Goal: Task Accomplishment & Management: Manage account settings

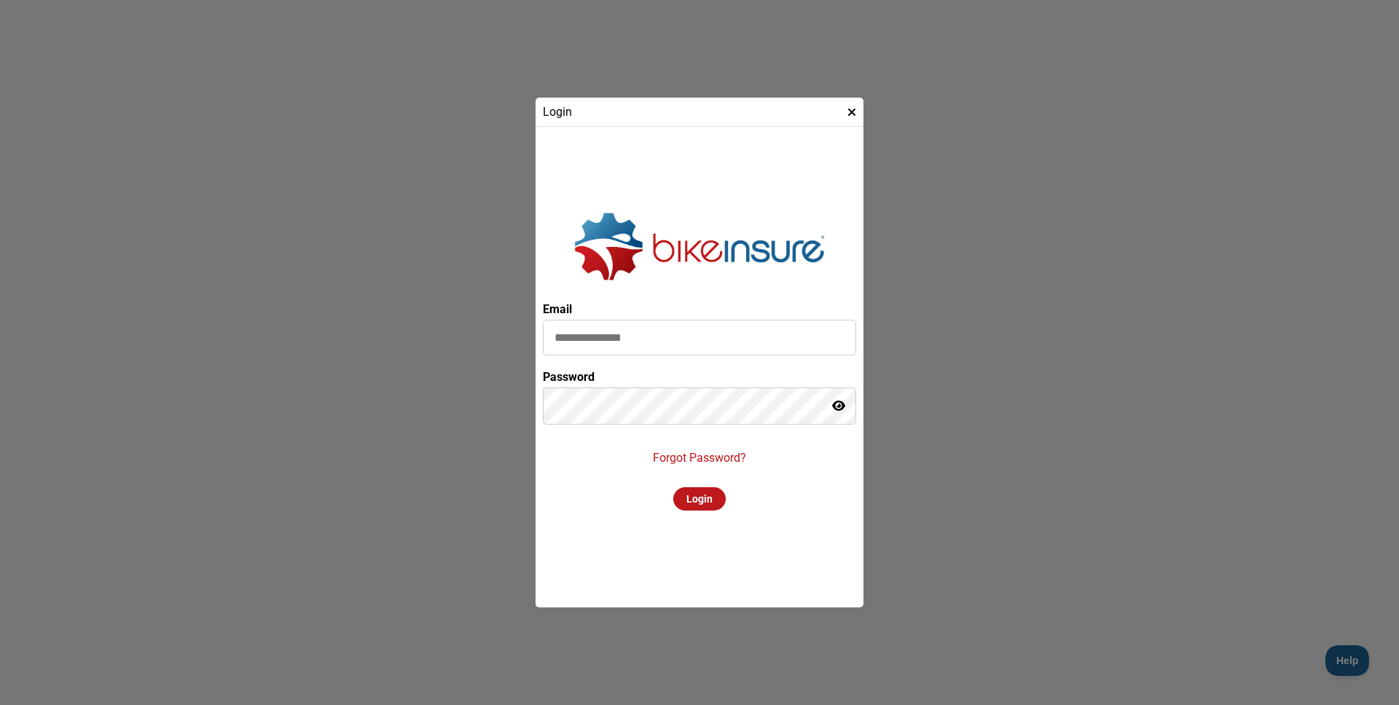
click at [617, 332] on input at bounding box center [699, 338] width 313 height 36
click at [601, 332] on input at bounding box center [699, 338] width 313 height 36
type input "**********"
click at [687, 498] on div "Login" at bounding box center [699, 499] width 52 height 23
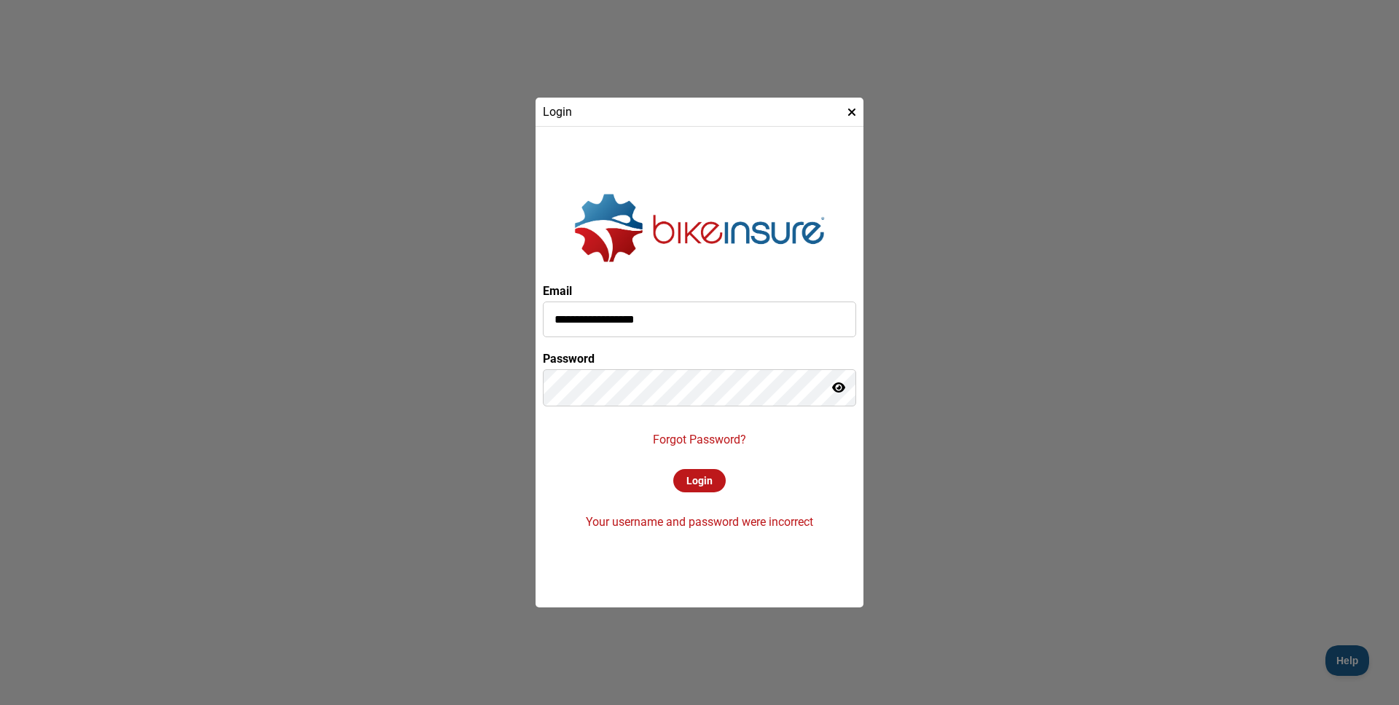
click at [697, 442] on p "Forgot Password?" at bounding box center [699, 440] width 93 height 14
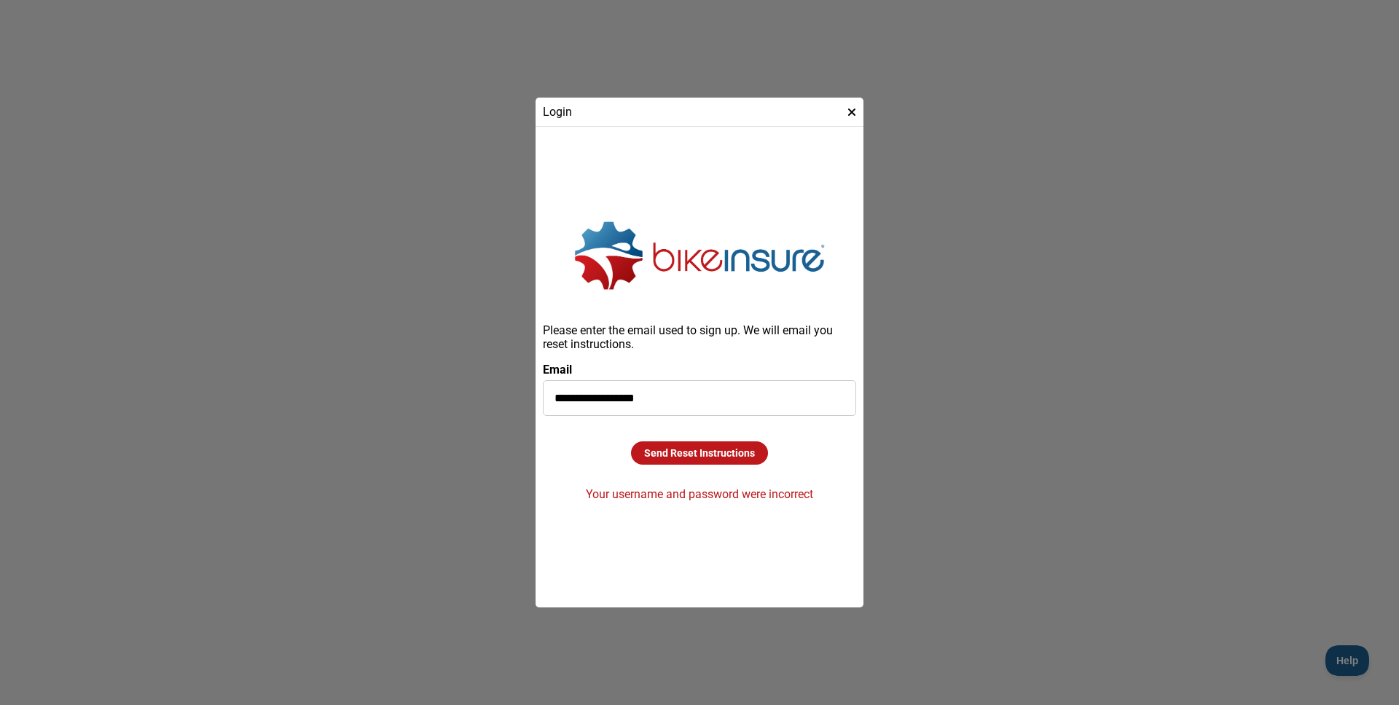
click at [681, 450] on div "Send Reset Instructions" at bounding box center [699, 453] width 137 height 23
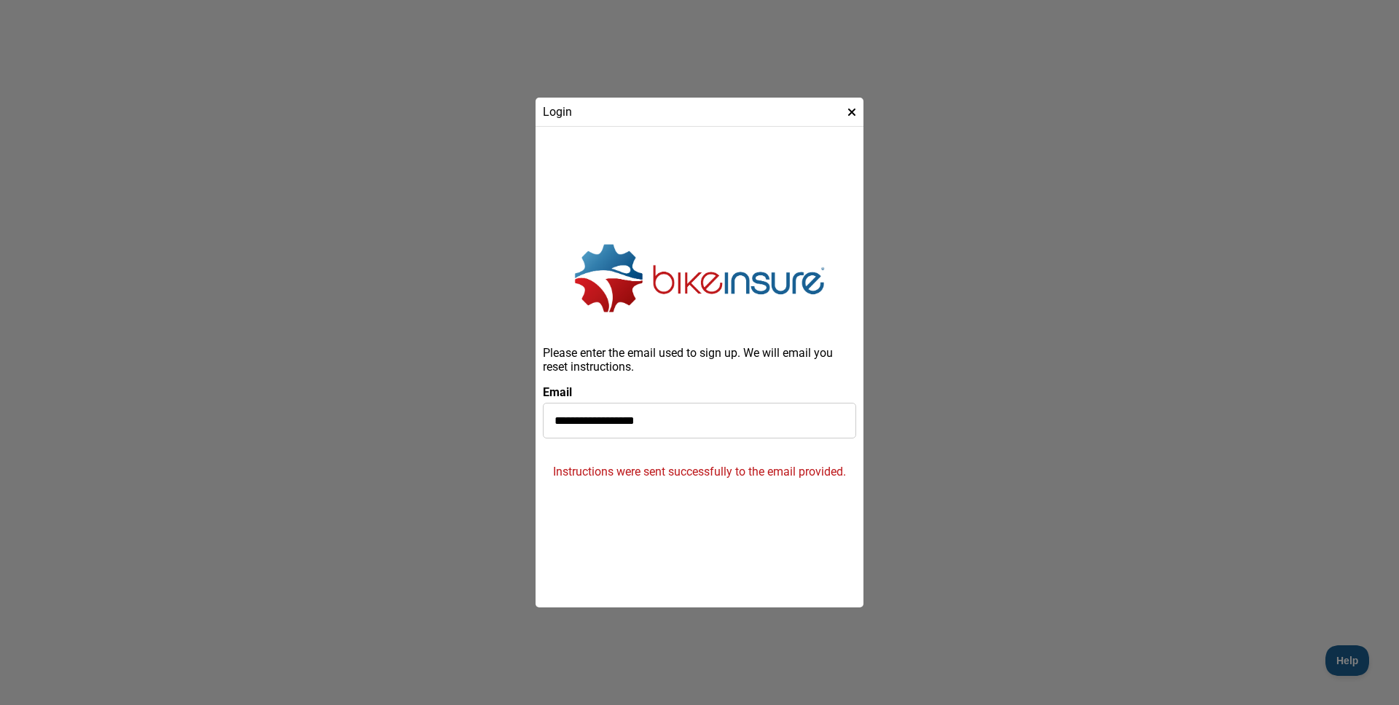
click at [722, 418] on input "**********" at bounding box center [699, 421] width 313 height 36
click at [854, 110] on icon at bounding box center [852, 112] width 9 height 12
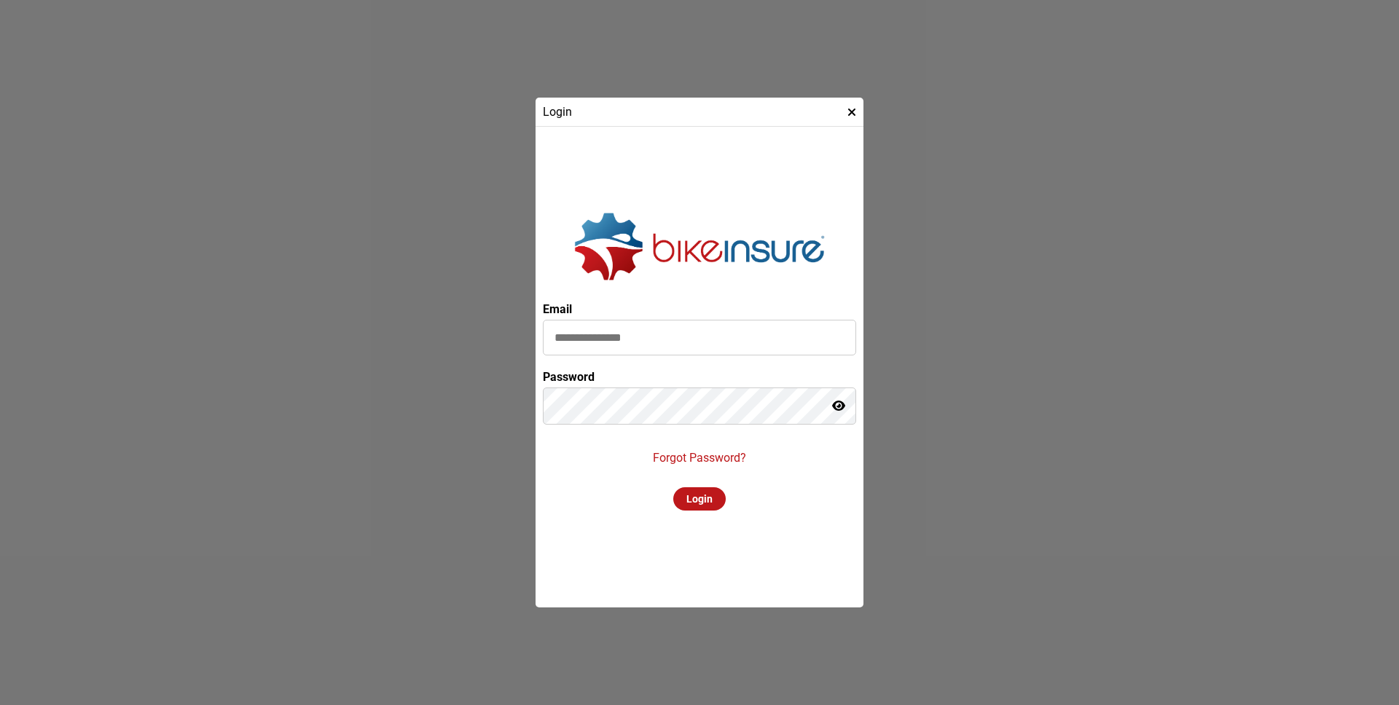
click at [614, 343] on input at bounding box center [699, 338] width 313 height 36
click at [606, 337] on input at bounding box center [699, 338] width 313 height 36
type input "**********"
click at [681, 492] on div "Login" at bounding box center [699, 499] width 52 height 23
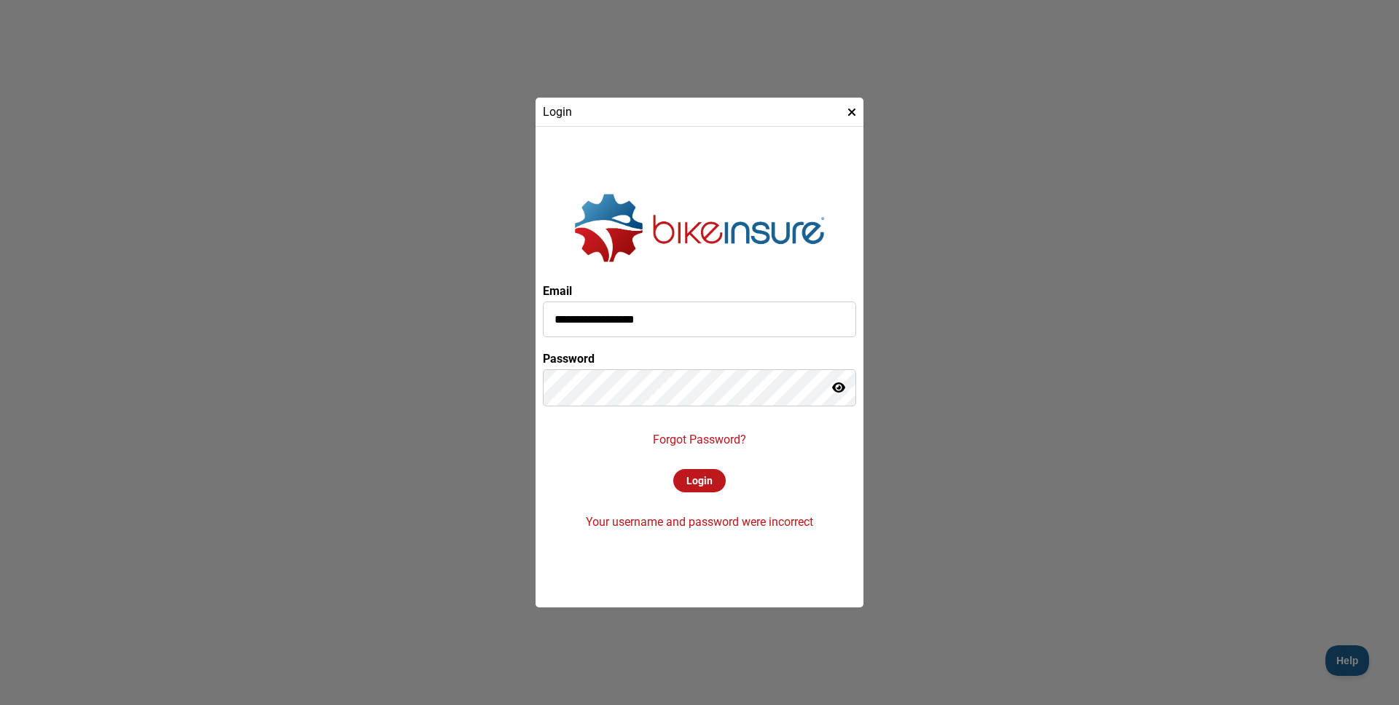
click at [726, 445] on p "Forgot Password?" at bounding box center [699, 440] width 93 height 14
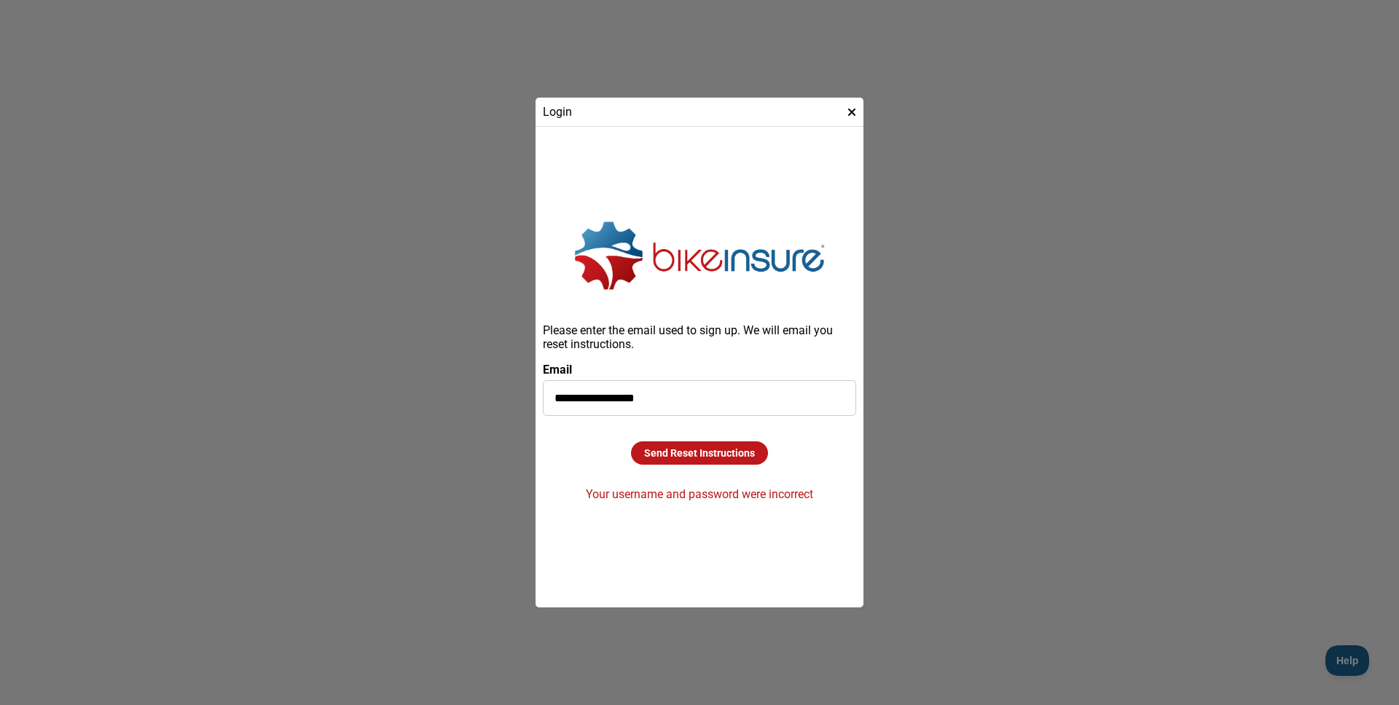
click at [699, 452] on div "Send Reset Instructions" at bounding box center [699, 453] width 137 height 23
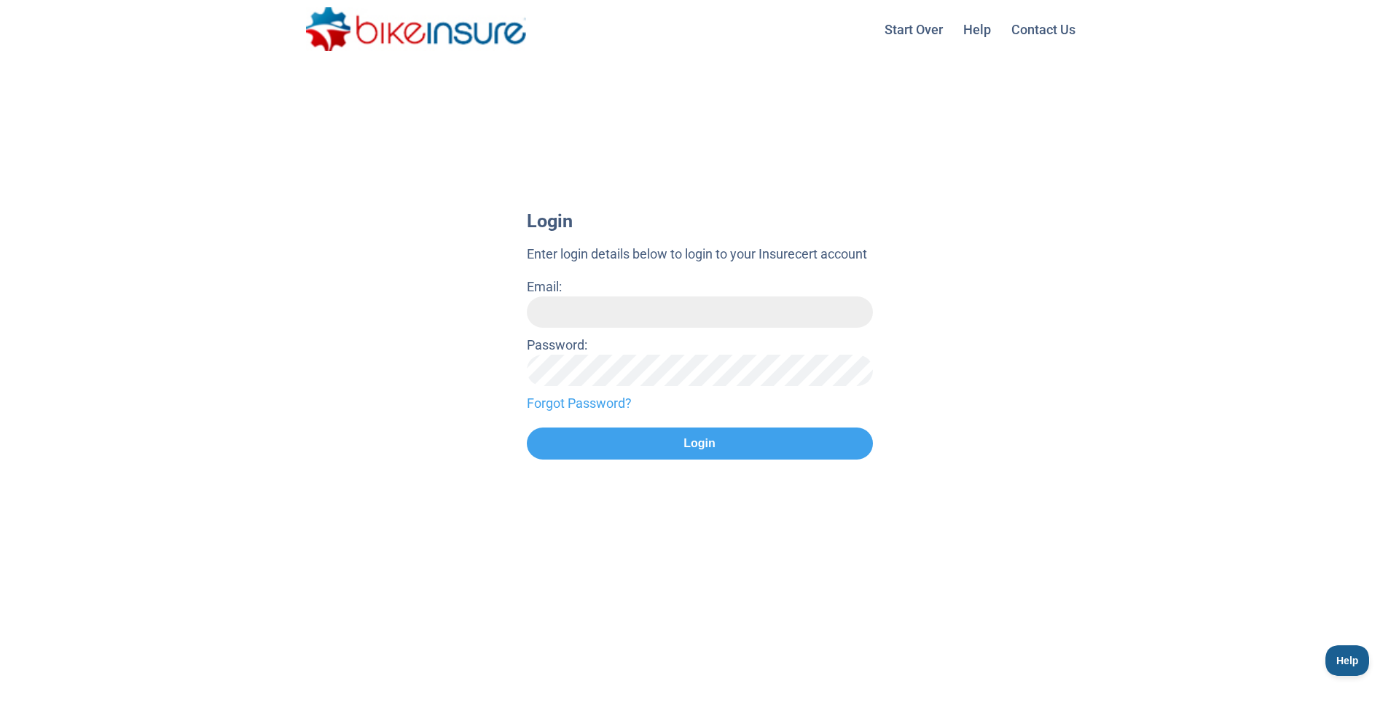
drag, startPoint x: 582, startPoint y: 315, endPoint x: 584, endPoint y: 327, distance: 12.7
click at [582, 315] on input "Email:" at bounding box center [700, 312] width 346 height 31
click at [590, 303] on input "Email:" at bounding box center [700, 312] width 346 height 31
type input "**********"
click at [527, 428] on button "Login" at bounding box center [700, 444] width 346 height 32
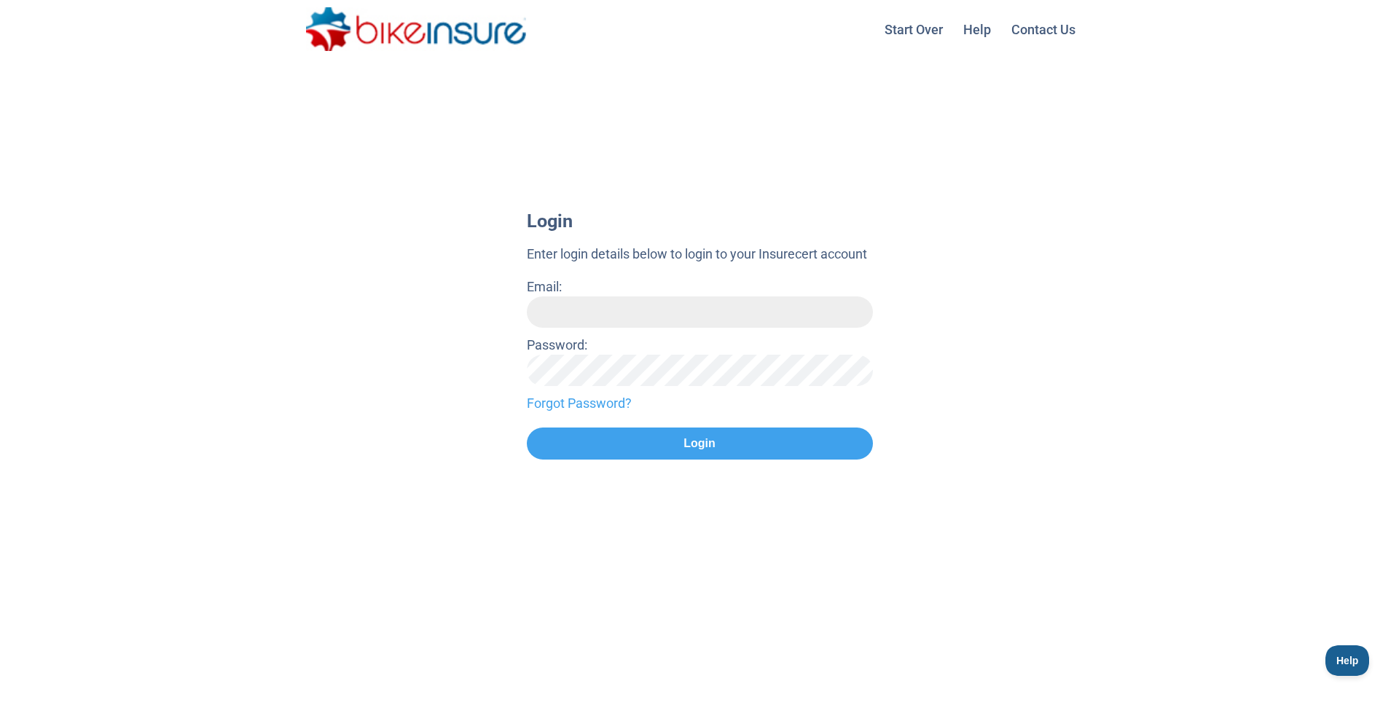
drag, startPoint x: 627, startPoint y: 283, endPoint x: 617, endPoint y: 294, distance: 15.0
click at [625, 284] on div "Email:" at bounding box center [700, 302] width 346 height 51
click at [617, 294] on div "Email:" at bounding box center [700, 302] width 346 height 51
click at [611, 304] on input "Email:" at bounding box center [700, 312] width 346 height 31
click at [628, 318] on input "**********" at bounding box center [700, 312] width 346 height 31
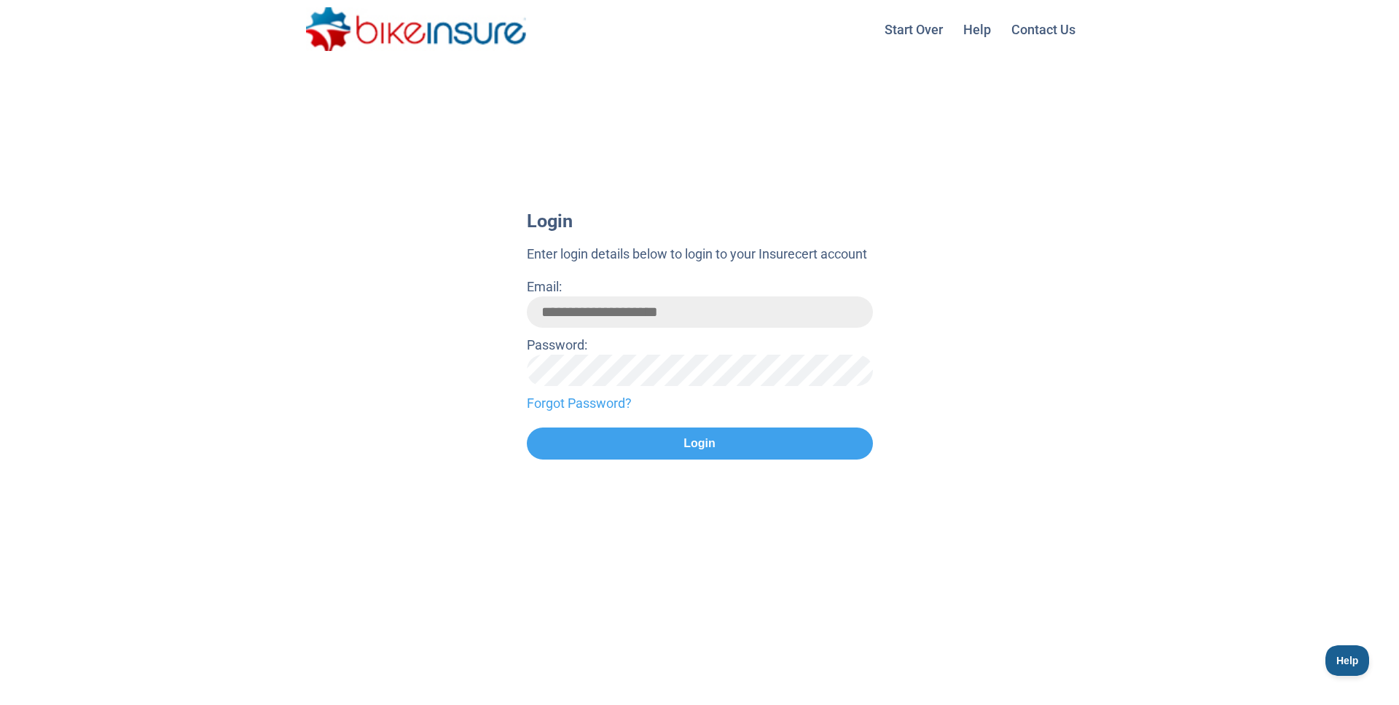
click at [628, 318] on input "**********" at bounding box center [700, 312] width 346 height 31
type input "**********"
click at [527, 428] on button "Login" at bounding box center [700, 444] width 346 height 32
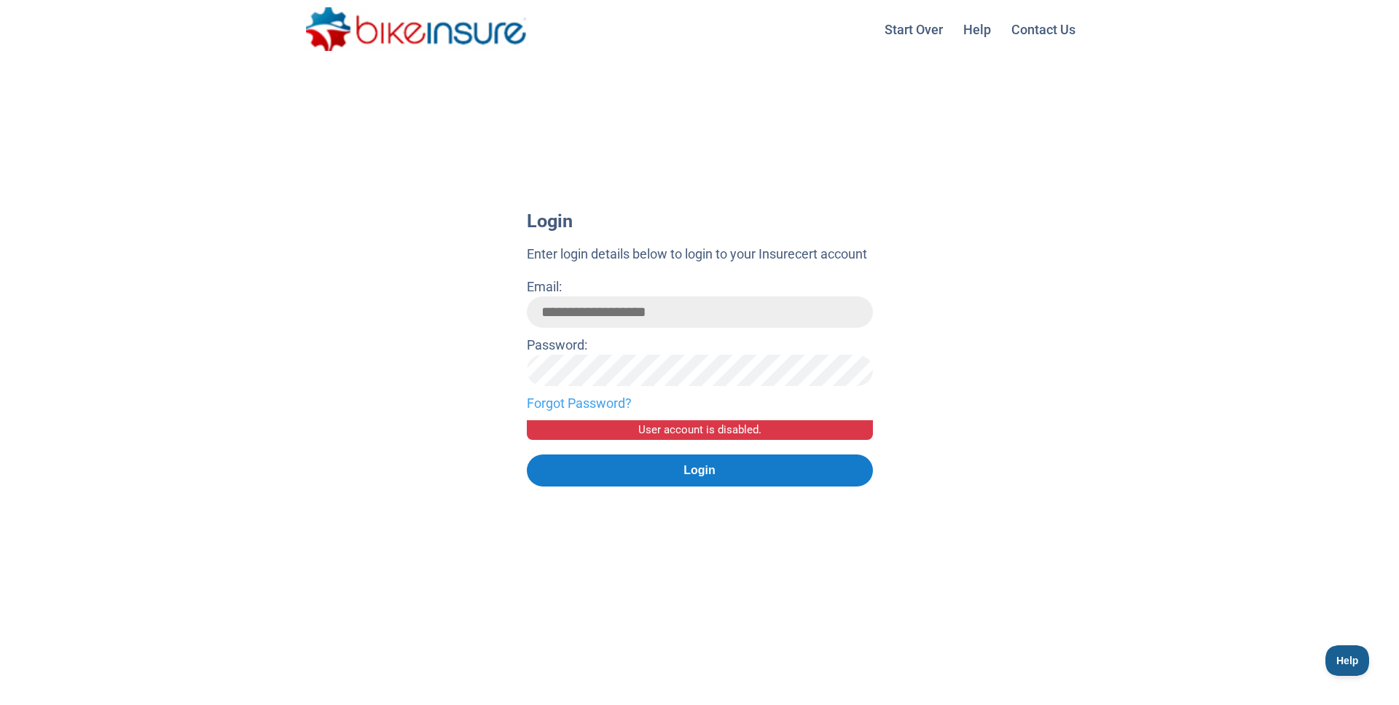
click at [643, 478] on button "Login" at bounding box center [700, 471] width 346 height 32
click at [567, 404] on link "Forgot Password?" at bounding box center [700, 404] width 346 height 20
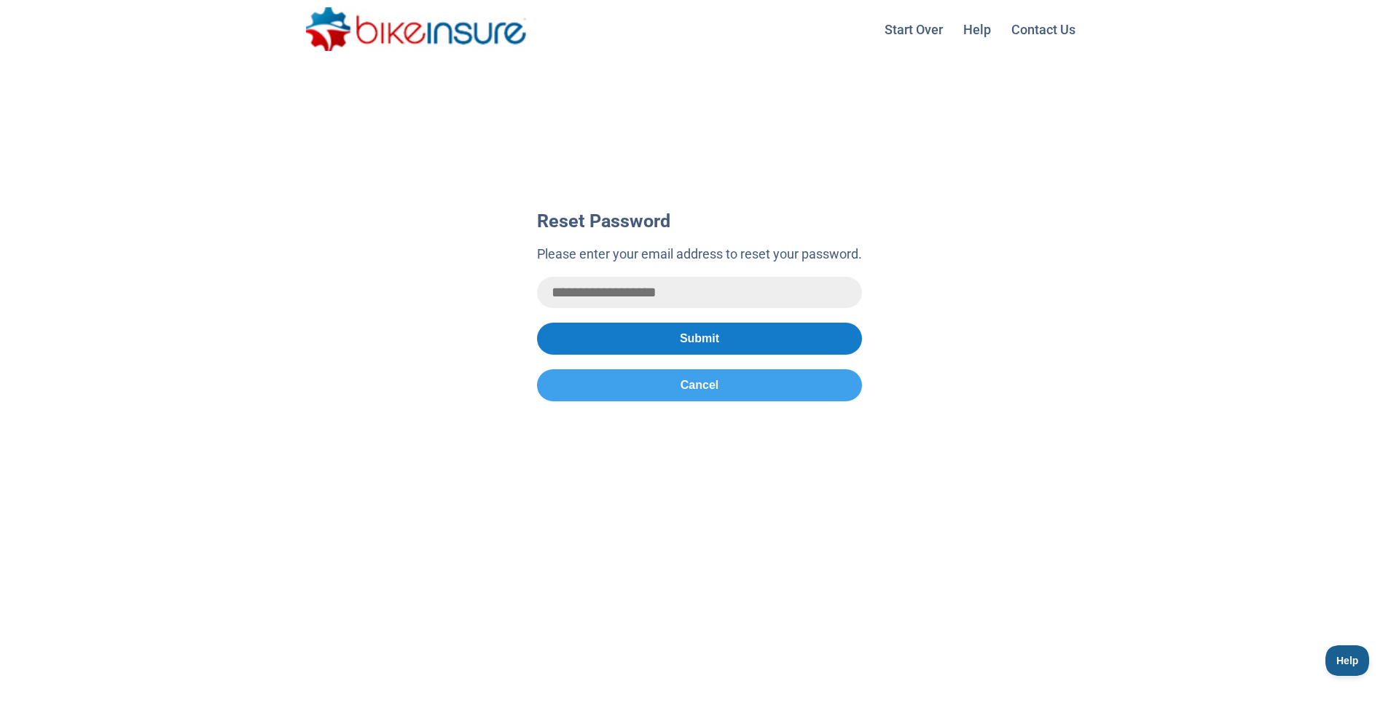
click at [676, 339] on button "Submit" at bounding box center [699, 339] width 325 height 32
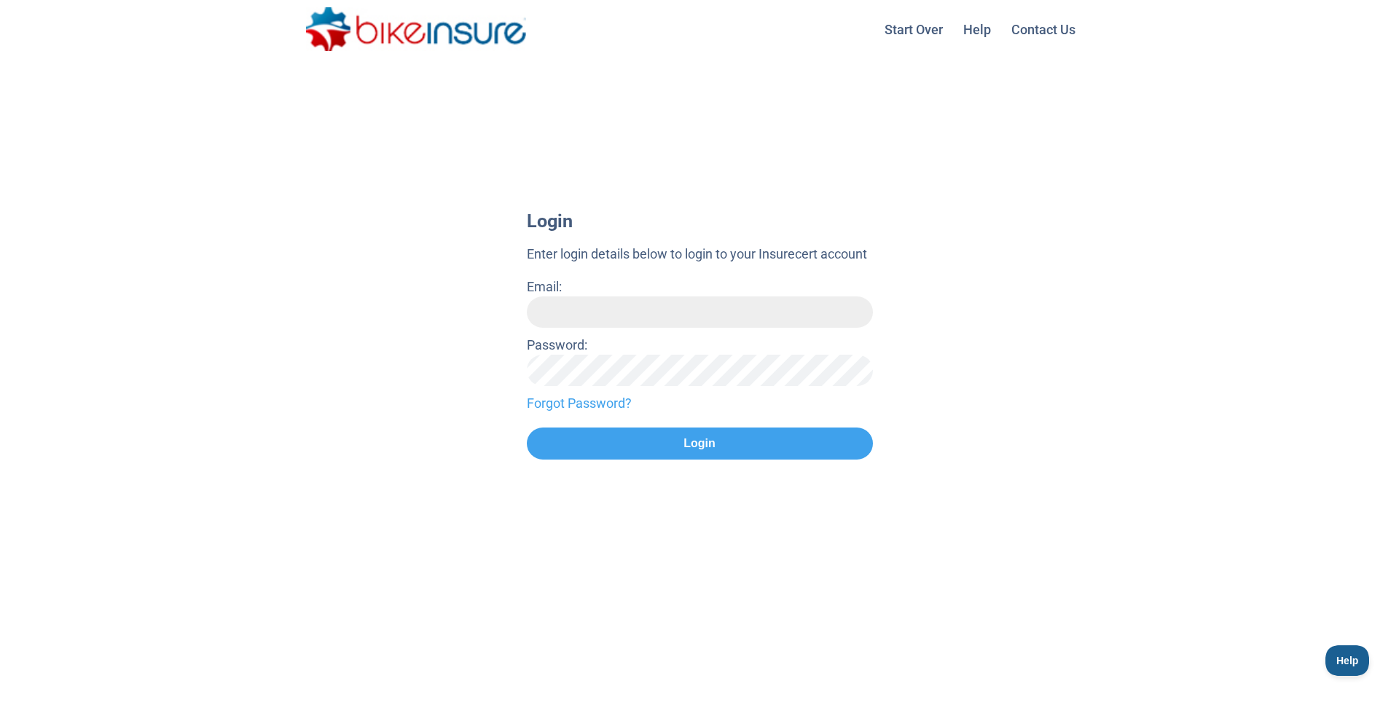
click at [575, 315] on input "Email:" at bounding box center [700, 312] width 346 height 31
click at [560, 315] on input "Email:" at bounding box center [700, 312] width 346 height 31
click at [574, 318] on input "Email:" at bounding box center [700, 312] width 346 height 31
type input "*"
click at [637, 299] on input "Email:" at bounding box center [700, 312] width 346 height 31
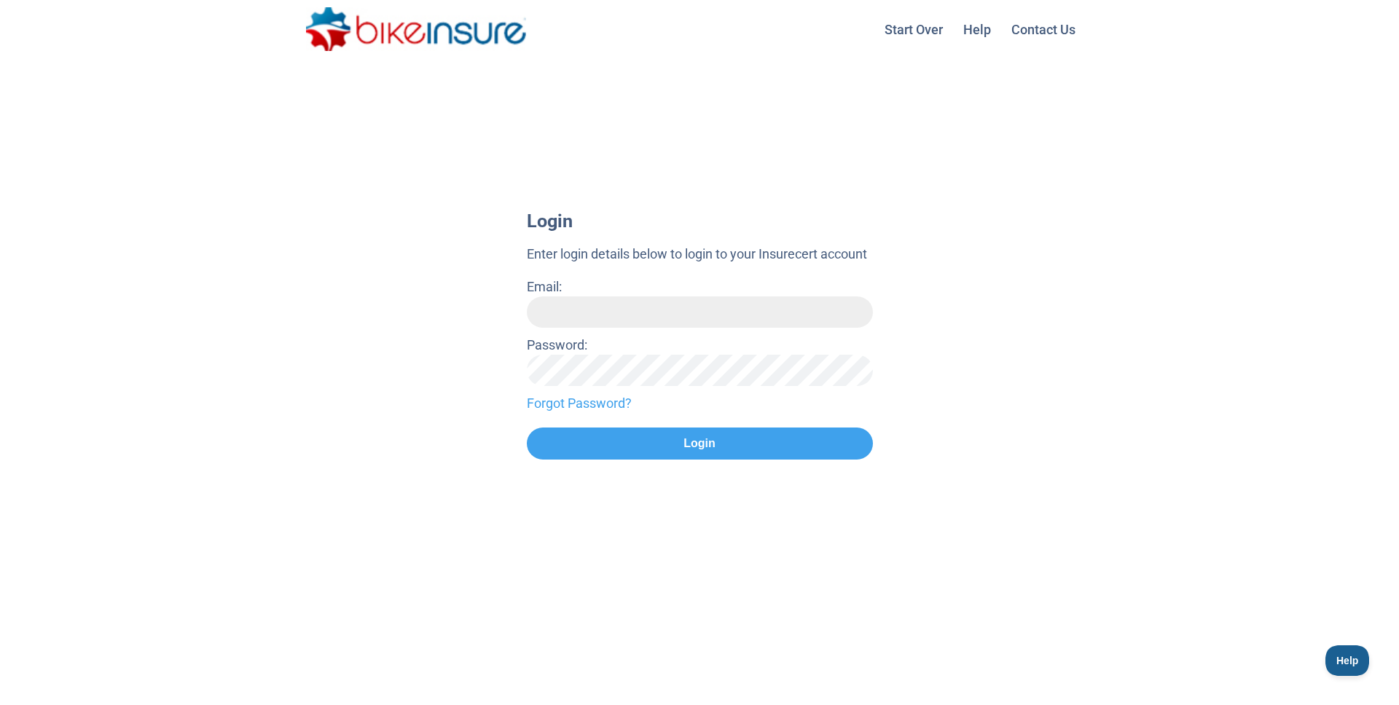
click at [587, 319] on input "Email:" at bounding box center [700, 312] width 346 height 31
type input "**********"
click at [527, 428] on button "Login" at bounding box center [700, 444] width 346 height 32
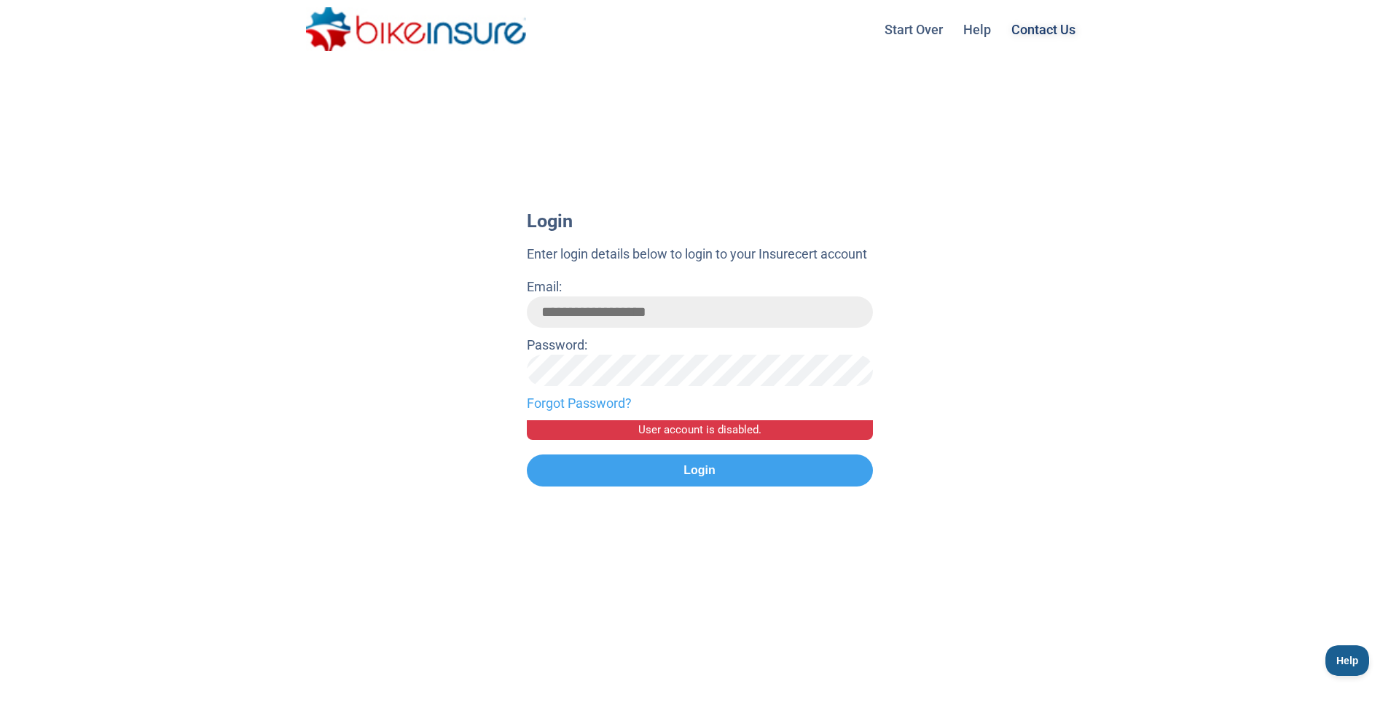
click at [1038, 28] on link "Contact Us" at bounding box center [1044, 29] width 82 height 37
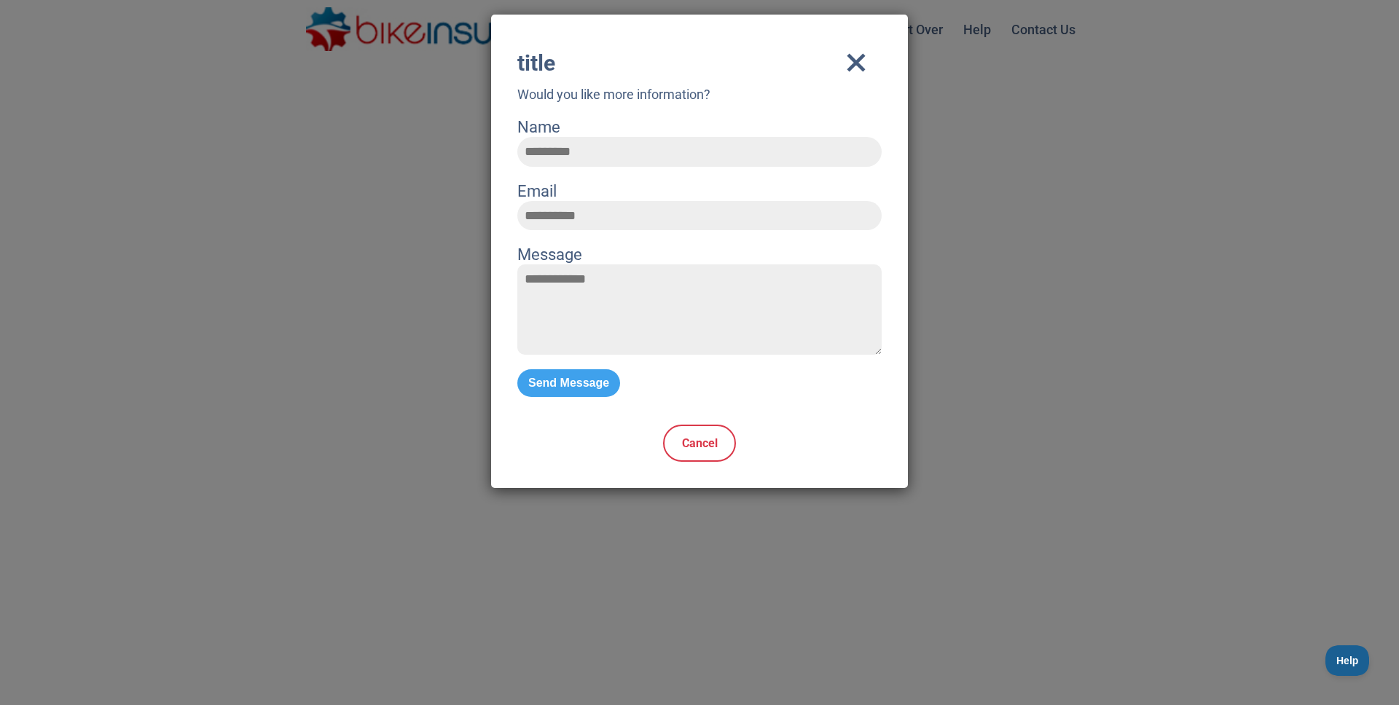
drag, startPoint x: 843, startPoint y: 67, endPoint x: 343, endPoint y: 28, distance: 501.4
click at [842, 66] on icon "close" at bounding box center [856, 63] width 51 height 44
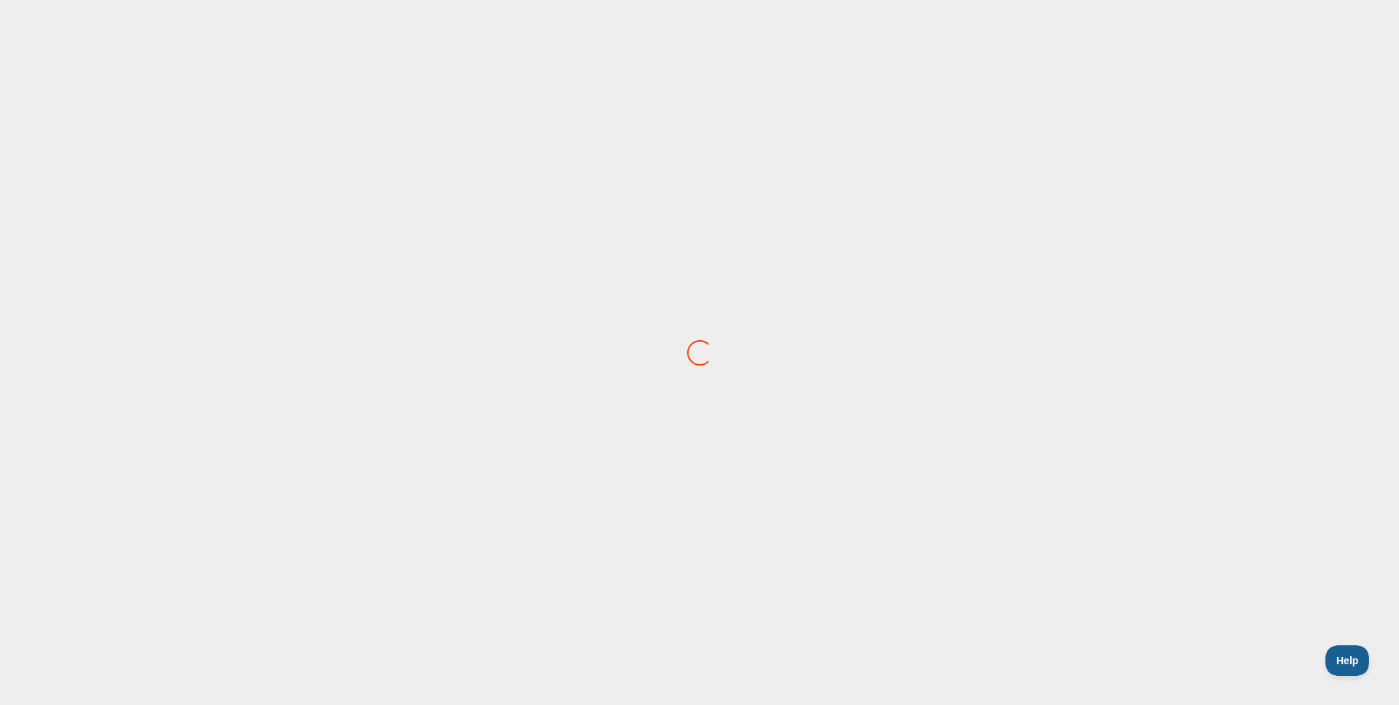
click at [742, 221] on div at bounding box center [699, 352] width 1399 height 705
click at [456, 228] on div at bounding box center [699, 352] width 1399 height 705
click at [423, 310] on div at bounding box center [699, 352] width 1399 height 705
